Goal: Entertainment & Leisure: Consume media (video, audio)

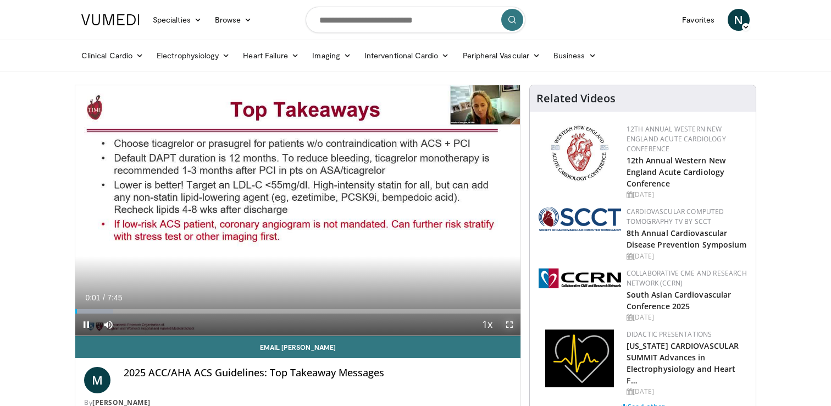
click at [509, 324] on span "Video Player" at bounding box center [510, 324] width 22 height 22
click at [508, 323] on span "Video Player" at bounding box center [510, 324] width 22 height 22
